Goal: Register for event/course

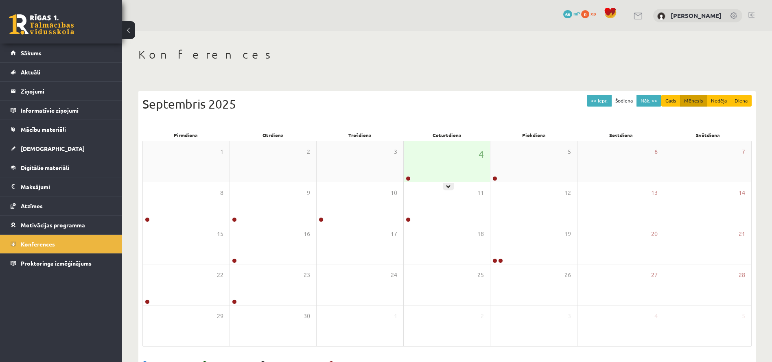
click at [447, 169] on div "4" at bounding box center [447, 161] width 87 height 41
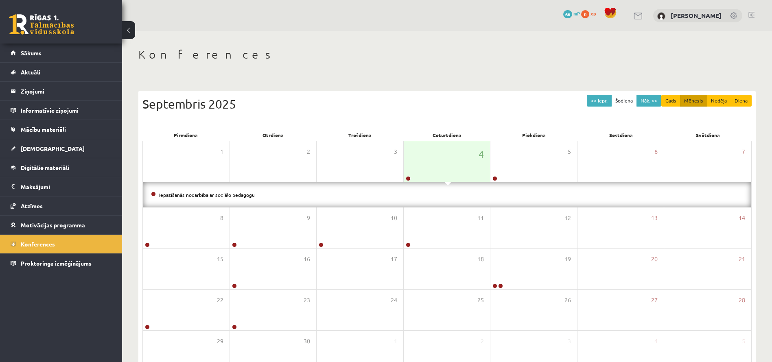
click at [231, 191] on li "Iepazīšanās nodarbība ar sociālo pedagogu" at bounding box center [447, 195] width 592 height 9
click at [235, 194] on link "Iepazīšanās nodarbība ar sociālo pedagogu" at bounding box center [207, 195] width 96 height 7
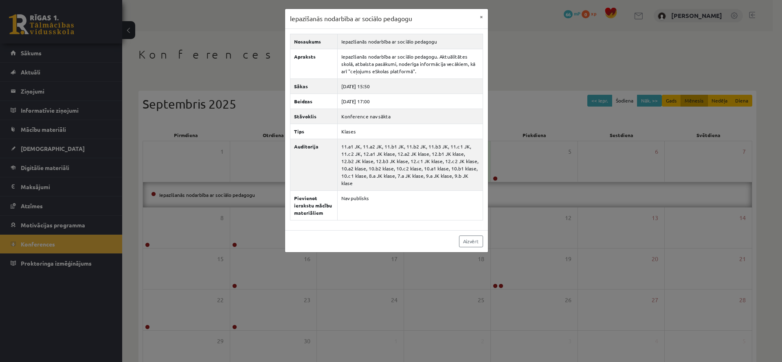
click at [255, 72] on div "Iepazīšanās nodarbība ar sociālo pedagogu × Nosaukums Iepazīšanās nodarbība ar …" at bounding box center [391, 181] width 782 height 362
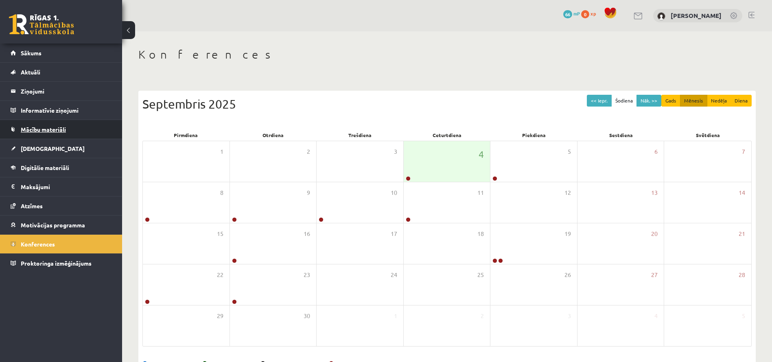
click at [32, 131] on span "Mācību materiāli" at bounding box center [43, 129] width 45 height 7
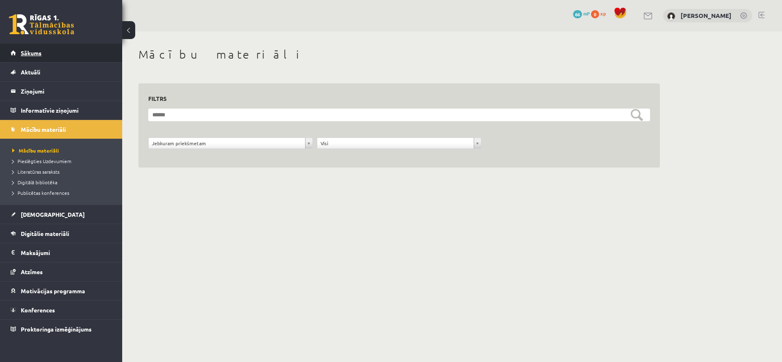
click at [33, 54] on span "Sākums" at bounding box center [31, 52] width 21 height 7
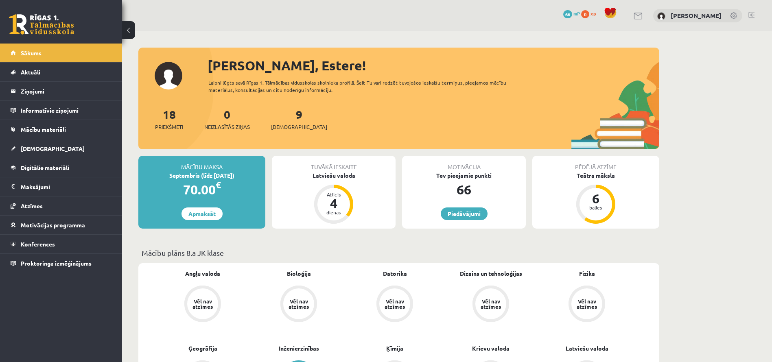
click at [734, 15] on link at bounding box center [734, 16] width 8 height 8
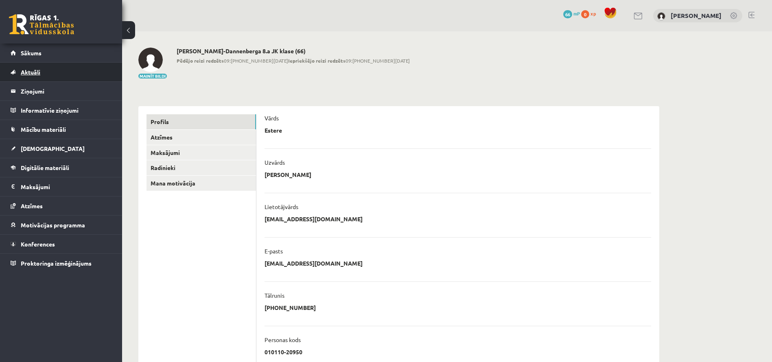
click at [47, 65] on link "Aktuāli" at bounding box center [61, 72] width 101 height 19
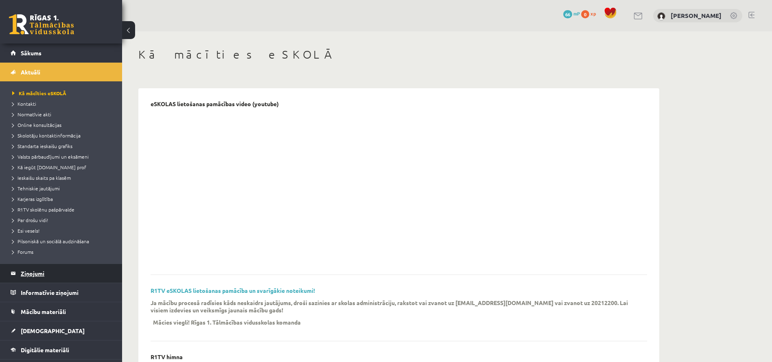
click at [27, 268] on legend "Ziņojumi 0" at bounding box center [66, 273] width 91 height 19
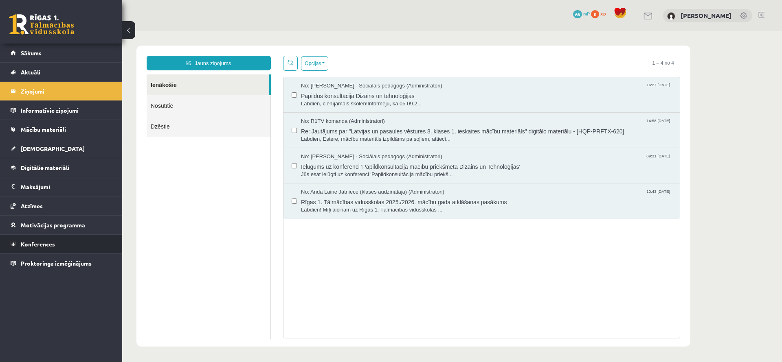
click at [31, 236] on link "Konferences" at bounding box center [61, 244] width 101 height 19
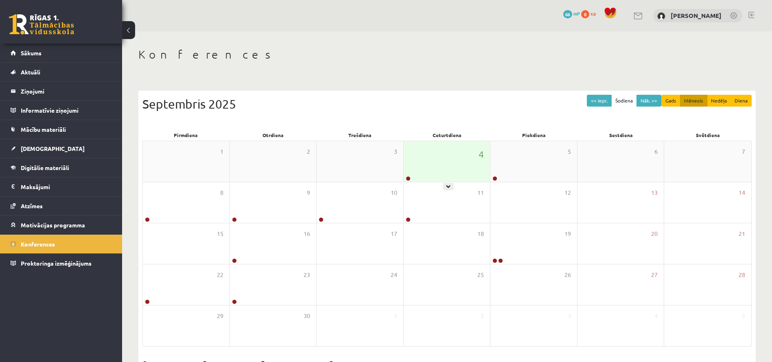
click at [447, 162] on div "4" at bounding box center [447, 161] width 87 height 41
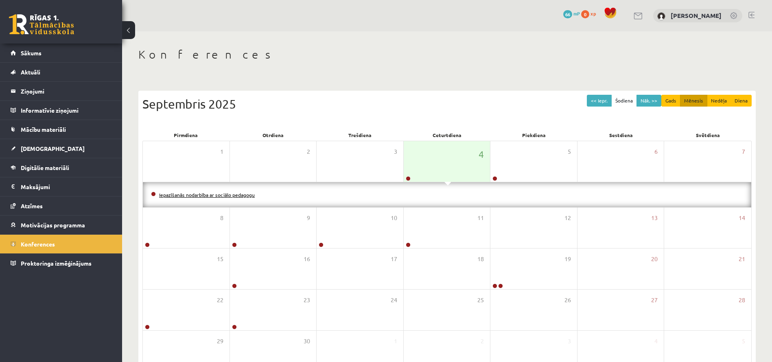
click at [244, 194] on link "Iepazīšanās nodarbība ar sociālo pedagogu" at bounding box center [207, 195] width 96 height 7
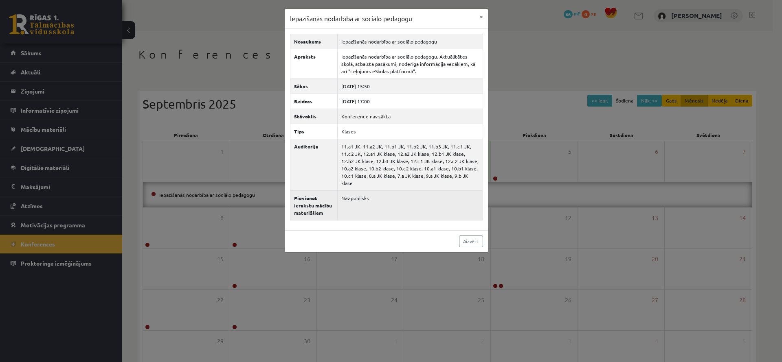
click at [383, 191] on td "Nav publisks" at bounding box center [409, 206] width 145 height 30
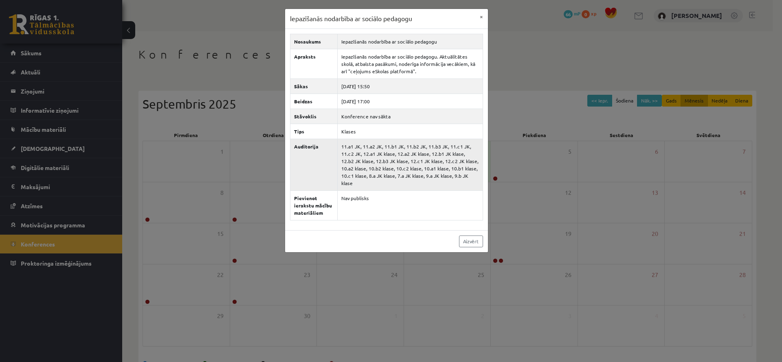
click at [380, 169] on td "11.a1 JK, 11.a2 JK, 11.b1 JK, 11.b2 JK, 11.b3 JK, 11.c1 JK, 11.c2 JK, 12.a1 JK …" at bounding box center [409, 165] width 145 height 52
click at [389, 113] on td "Konference nav sākta" at bounding box center [409, 116] width 145 height 15
click at [251, 90] on div "Iepazīšanās nodarbība ar sociālo pedagogu × Nosaukums Iepazīšanās nodarbība ar …" at bounding box center [391, 181] width 782 height 362
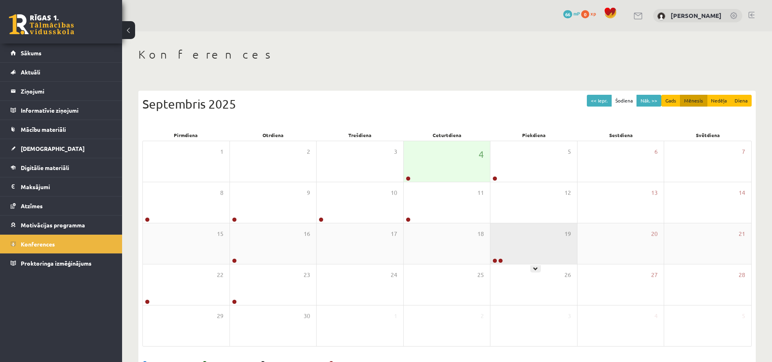
click at [559, 244] on div "19" at bounding box center [534, 244] width 87 height 41
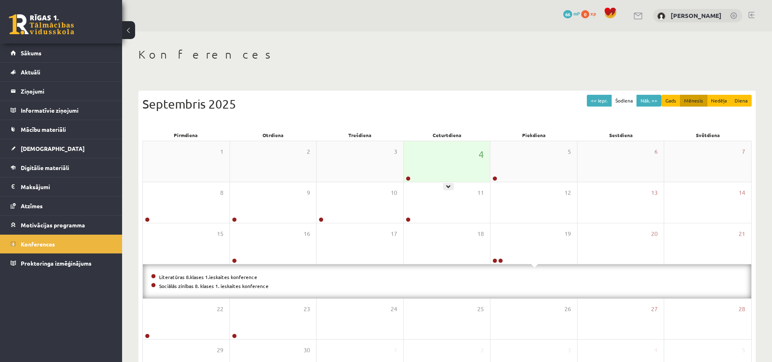
click at [449, 154] on div "4" at bounding box center [447, 161] width 87 height 41
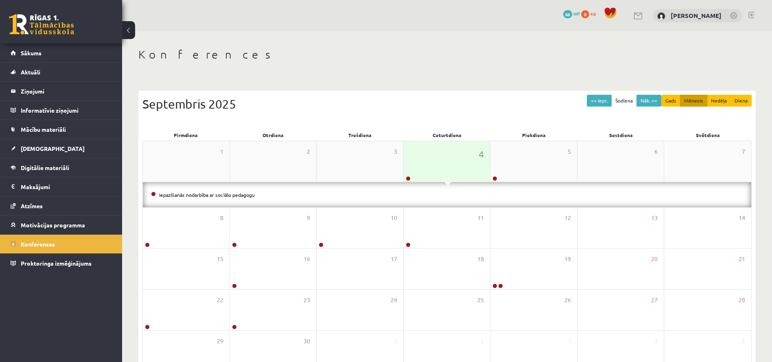
click at [449, 154] on div "4" at bounding box center [447, 161] width 87 height 41
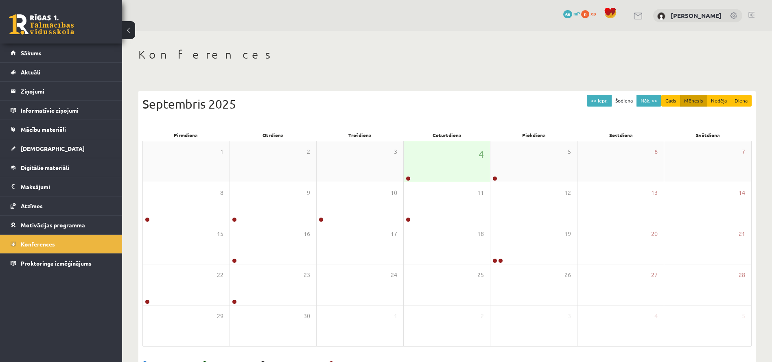
click at [449, 154] on div "4" at bounding box center [447, 161] width 87 height 41
click at [171, 204] on div "8" at bounding box center [186, 202] width 87 height 41
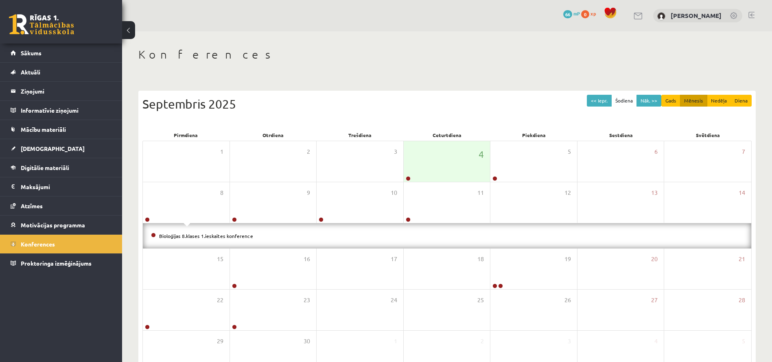
click at [177, 232] on li "Bioloģijas 8.klases 1.ieskaites konference" at bounding box center [447, 236] width 592 height 9
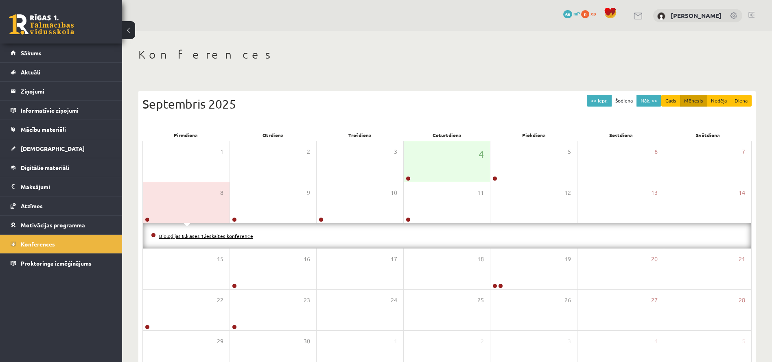
click at [190, 236] on link "Bioloģijas 8.klases 1.ieskaites konference" at bounding box center [206, 236] width 94 height 7
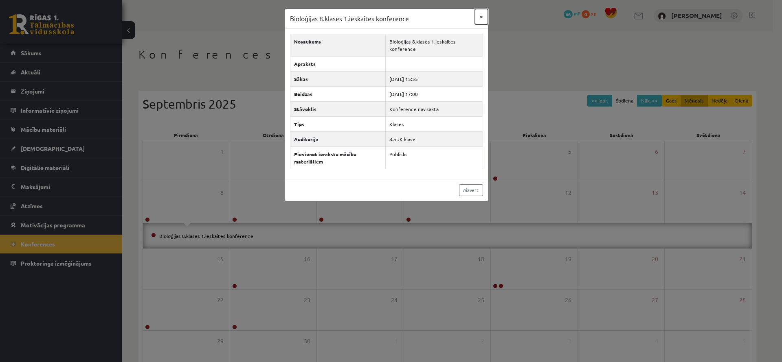
click at [483, 13] on button "×" at bounding box center [481, 16] width 13 height 15
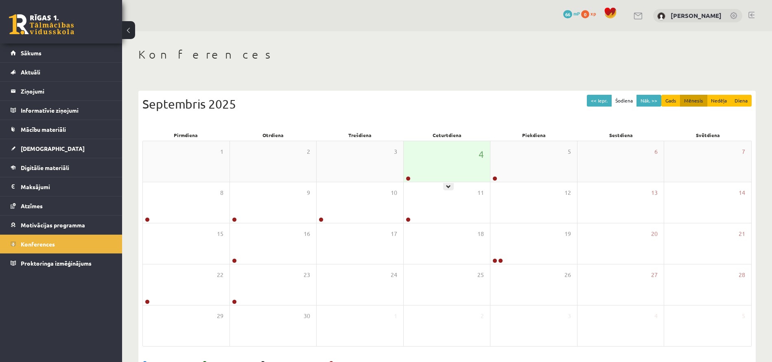
click at [441, 167] on div "4" at bounding box center [447, 161] width 87 height 41
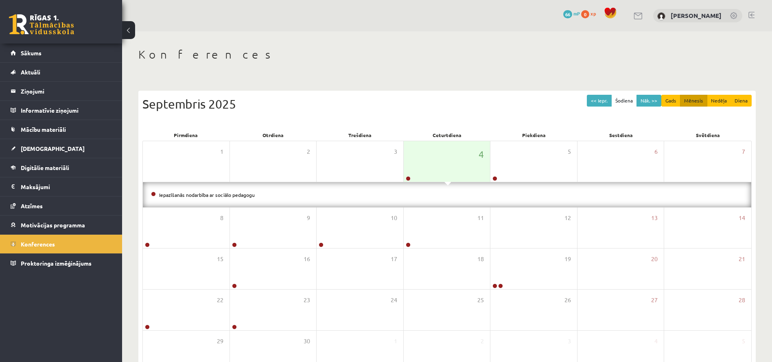
click at [243, 200] on div "Iepazīšanās nodarbība ar sociālo pedagogu" at bounding box center [447, 194] width 609 height 25
click at [242, 193] on link "Iepazīšanās nodarbība ar sociālo pedagogu" at bounding box center [207, 195] width 96 height 7
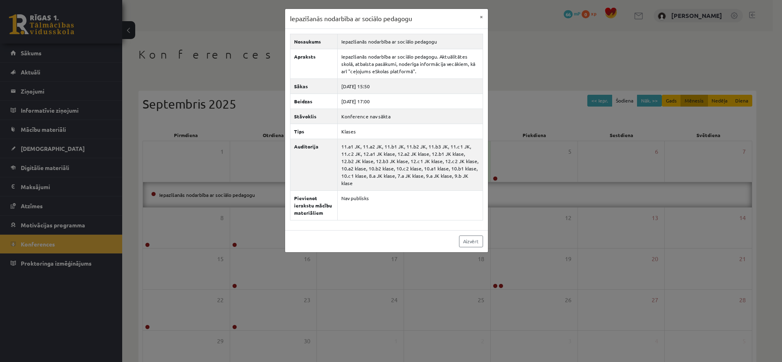
click at [239, 139] on div "Iepazīšanās nodarbība ar sociālo pedagogu × Nosaukums Iepazīšanās nodarbība ar …" at bounding box center [391, 181] width 782 height 362
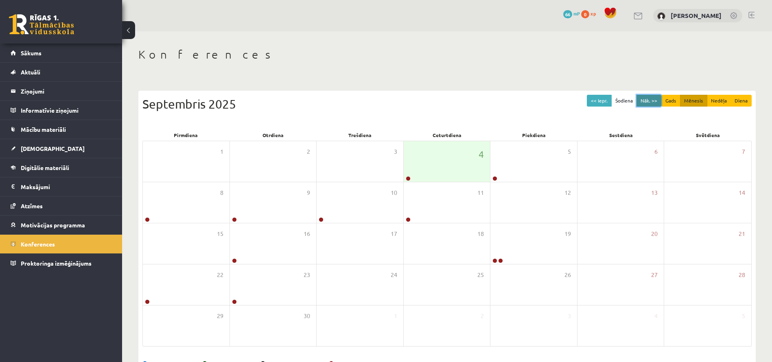
click at [651, 96] on button "Nāk. >>" at bounding box center [649, 101] width 25 height 12
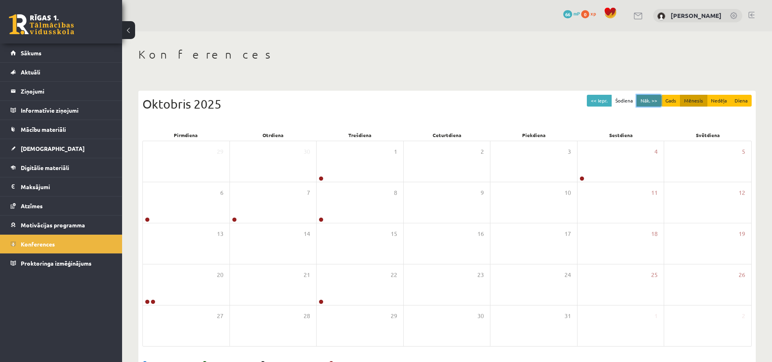
click at [651, 97] on button "Nāk. >>" at bounding box center [649, 101] width 25 height 12
click at [651, 96] on button "Nāk. >>" at bounding box center [649, 101] width 25 height 12
click at [651, 97] on button "Nāk. >>" at bounding box center [649, 101] width 25 height 12
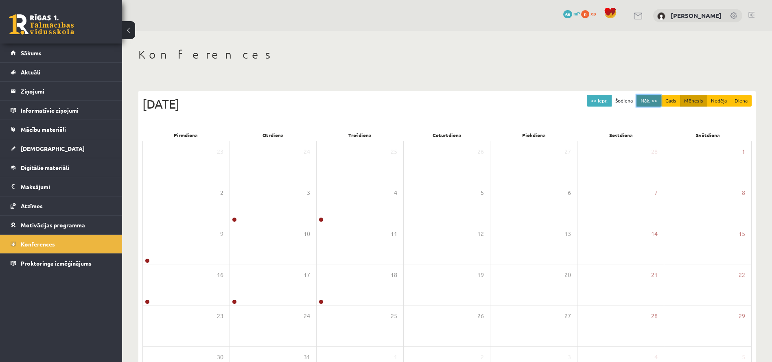
click at [651, 97] on button "Nāk. >>" at bounding box center [649, 101] width 25 height 12
click at [651, 96] on button "Nāk. >>" at bounding box center [649, 101] width 25 height 12
click at [648, 96] on button "Nāk. >>" at bounding box center [649, 101] width 25 height 12
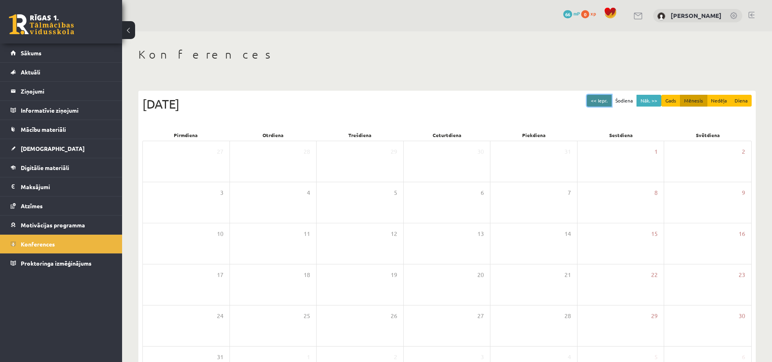
click at [607, 101] on button "<< Iepr." at bounding box center [599, 101] width 25 height 12
click at [605, 101] on button "<< Iepr." at bounding box center [599, 101] width 25 height 12
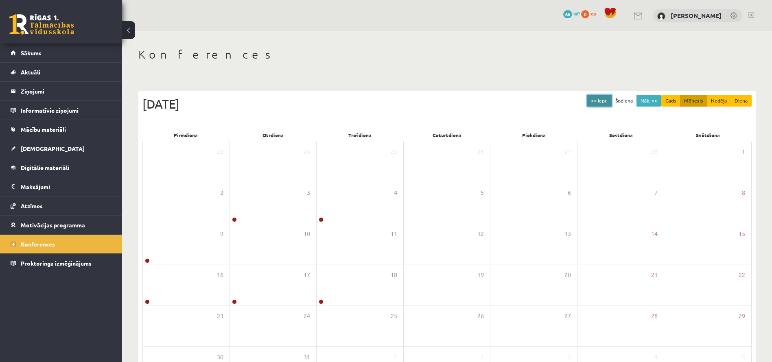
click at [605, 101] on button "<< Iepr." at bounding box center [599, 101] width 25 height 12
click at [605, 100] on button "<< Iepr." at bounding box center [599, 101] width 25 height 12
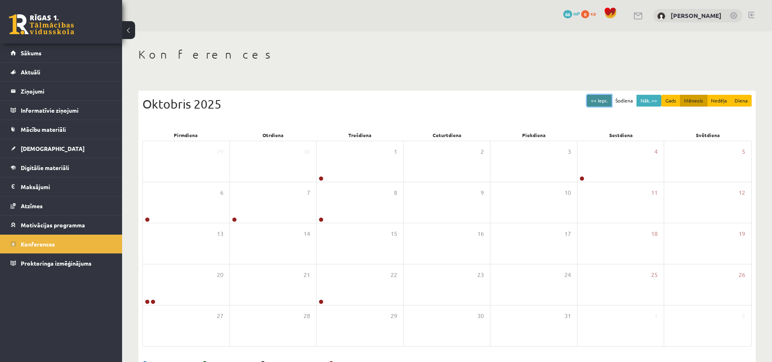
click at [605, 100] on button "<< Iepr." at bounding box center [599, 101] width 25 height 12
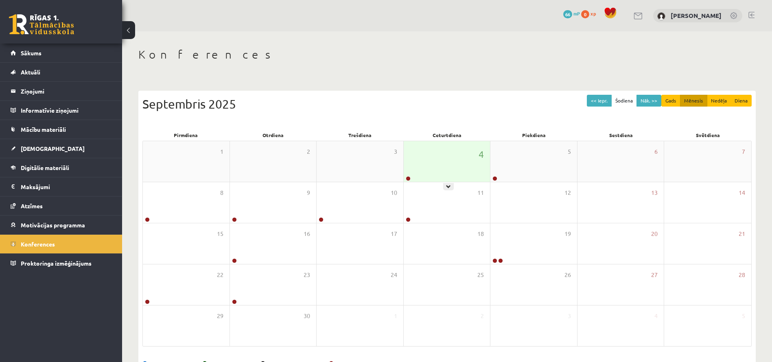
click at [436, 162] on div "4" at bounding box center [447, 161] width 87 height 41
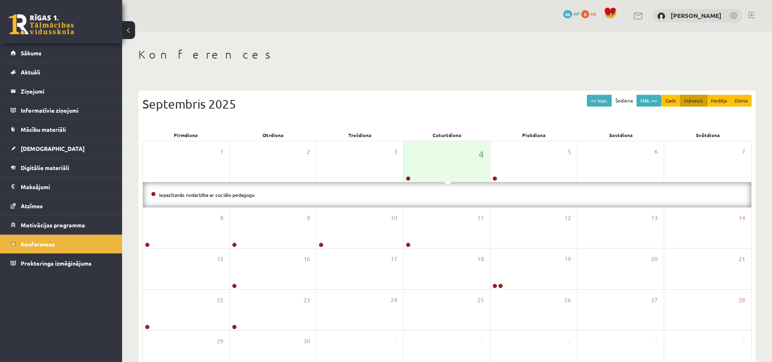
click at [245, 197] on li "Iepazīšanās nodarbība ar sociālo pedagogu" at bounding box center [447, 195] width 592 height 9
click at [244, 197] on link "Iepazīšanās nodarbība ar sociālo pedagogu" at bounding box center [207, 195] width 96 height 7
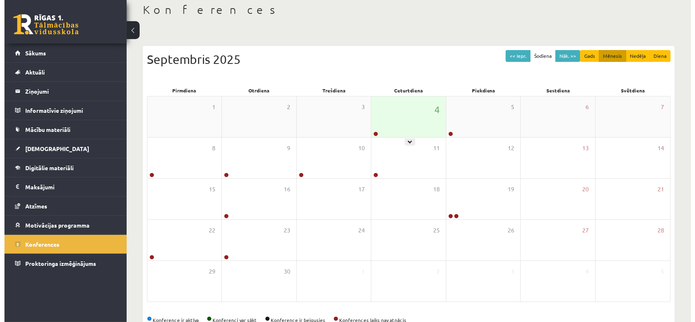
scroll to position [66, 0]
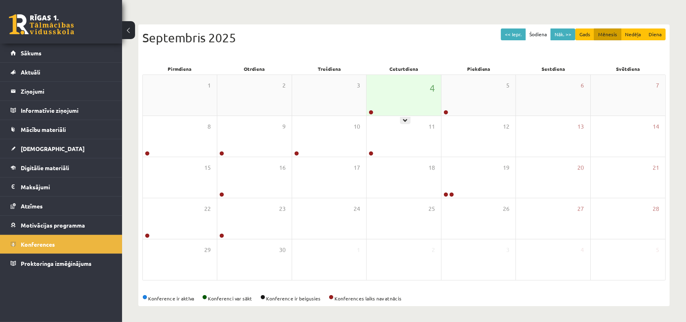
click at [395, 101] on div "4" at bounding box center [404, 95] width 74 height 41
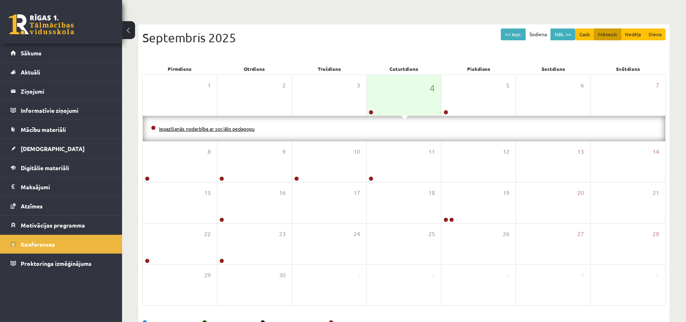
click at [252, 128] on link "Iepazīšanās nodarbība ar sociālo pedagogu" at bounding box center [207, 128] width 96 height 7
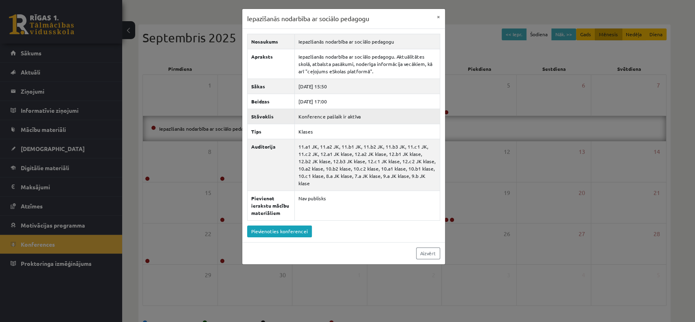
click at [329, 113] on td "Konference pašlaik ir aktīva" at bounding box center [366, 116] width 145 height 15
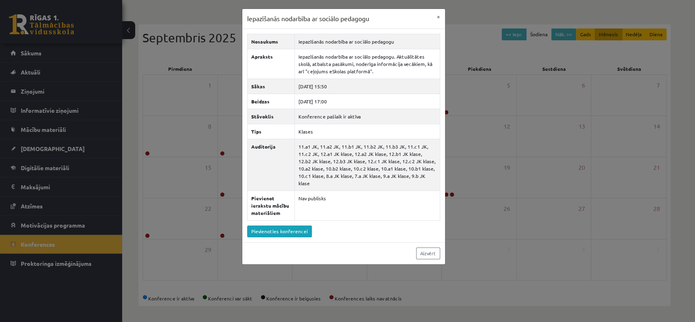
click at [216, 139] on div "Iepazīšanās nodarbība ar sociālo pedagogu × Nosaukums Iepazīšanās nodarbība ar …" at bounding box center [347, 161] width 695 height 322
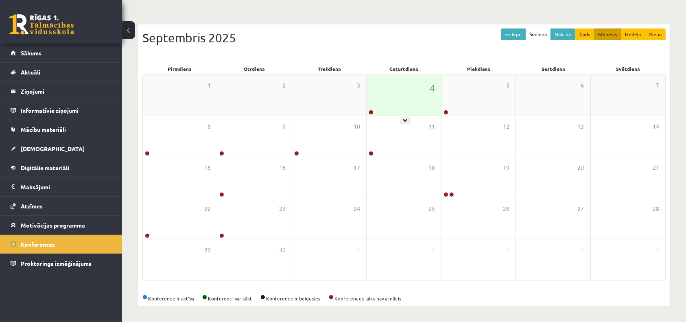
click at [394, 91] on div "4" at bounding box center [404, 95] width 74 height 41
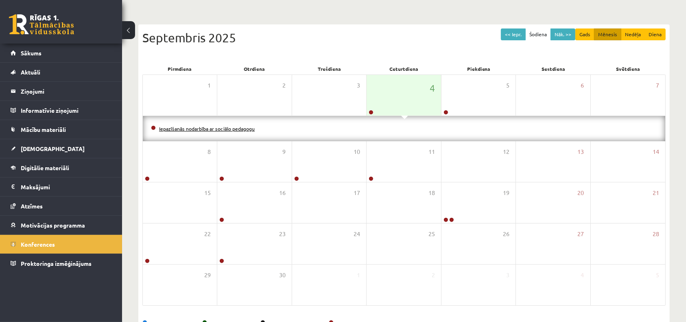
click at [245, 125] on link "Iepazīšanās nodarbība ar sociālo pedagogu" at bounding box center [207, 128] width 96 height 7
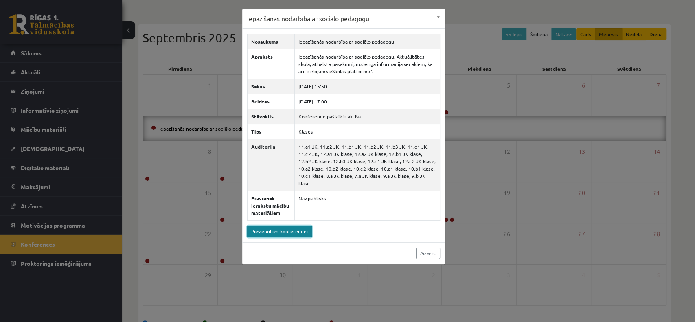
click at [296, 226] on link "Pievienoties konferencei" at bounding box center [279, 232] width 65 height 12
